Goal: Check status: Check status

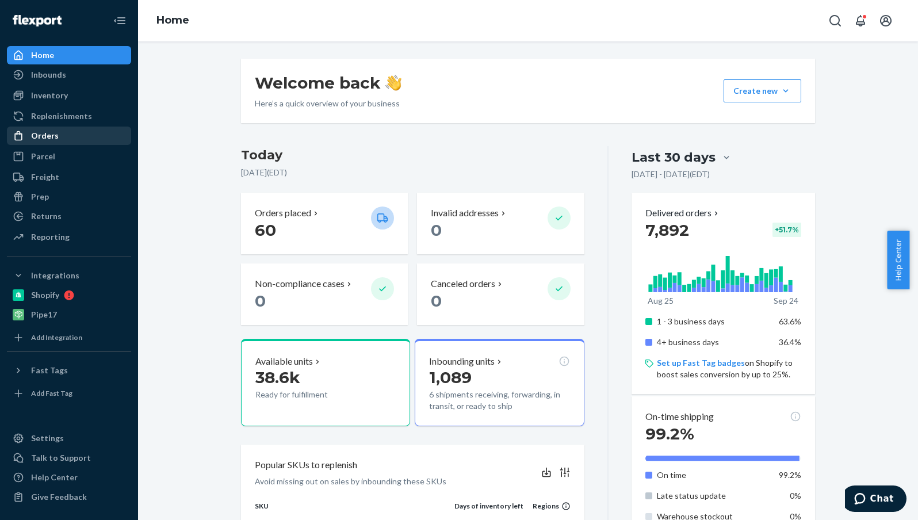
click at [56, 139] on div "Orders" at bounding box center [45, 136] width 28 height 12
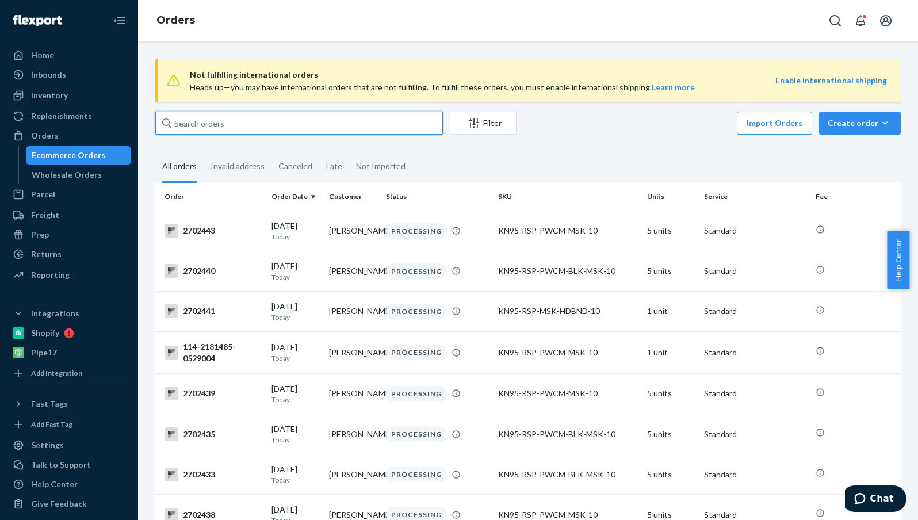
click at [204, 119] on input "text" at bounding box center [299, 123] width 288 height 23
paste input "2700170"
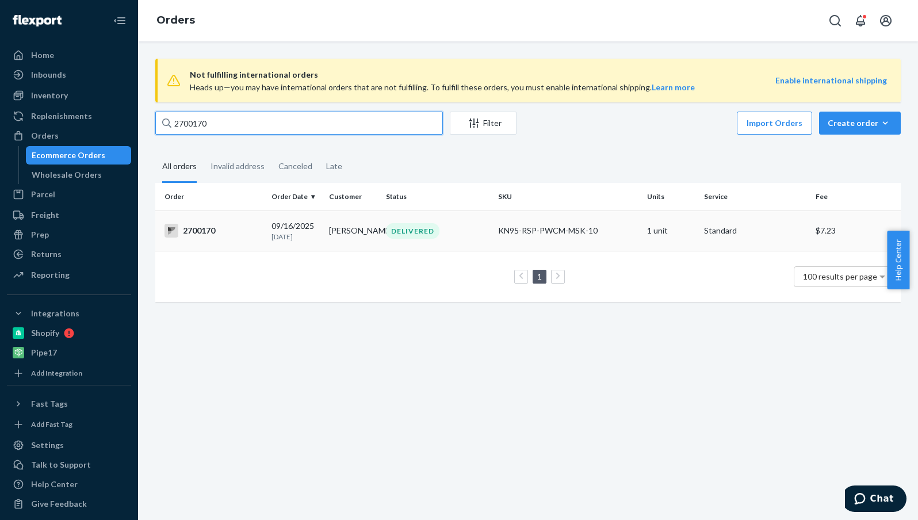
type input "2700170"
click at [459, 226] on div "DELIVERED" at bounding box center [437, 231] width 107 height 16
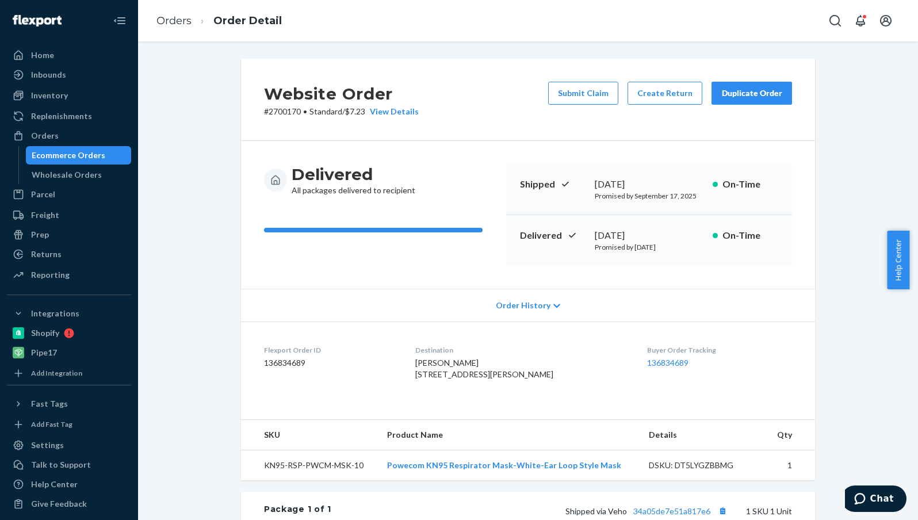
click at [283, 109] on p "# 2700170 • Standard / $7.23 View Details" at bounding box center [341, 112] width 155 height 12
copy p "2700170"
click at [68, 129] on div "Orders" at bounding box center [69, 136] width 122 height 16
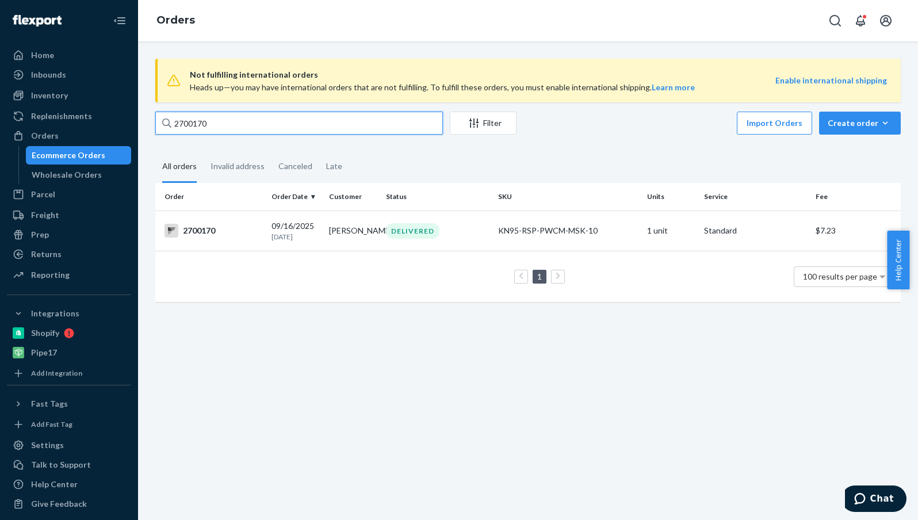
click at [195, 122] on input "2700170" at bounding box center [299, 123] width 288 height 23
paste input "69656"
type input "2696560"
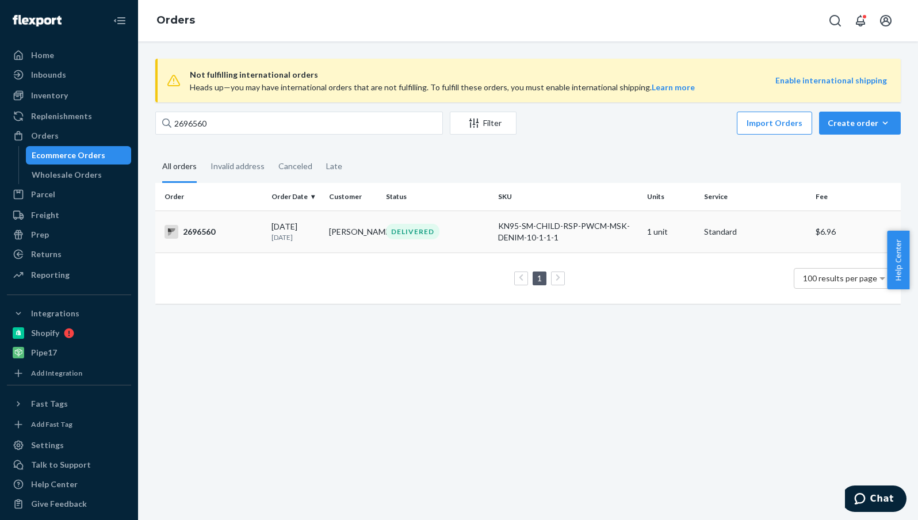
click at [411, 229] on div "DELIVERED" at bounding box center [412, 232] width 53 height 16
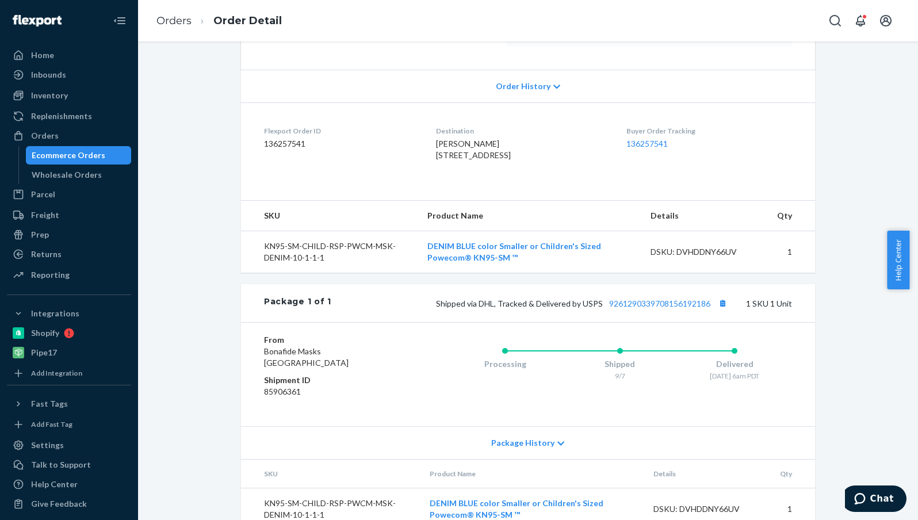
scroll to position [266, 0]
